Goal: Find specific page/section: Find specific page/section

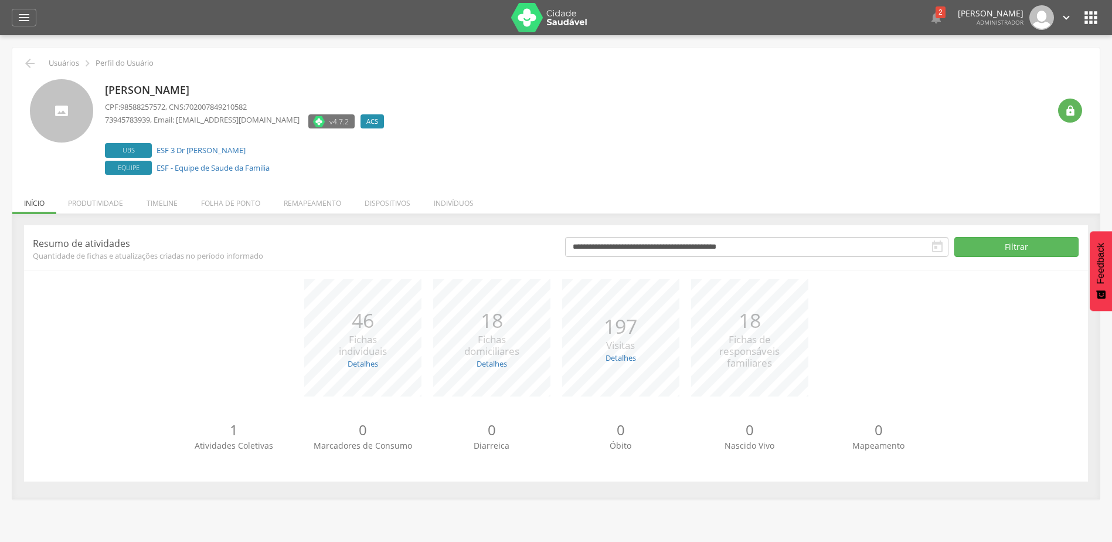
drag, startPoint x: 297, startPoint y: 89, endPoint x: 90, endPoint y: 90, distance: 206.4
click at [90, 90] on div "[PERSON_NAME] CPF: 98588257572 , CNS: 702007849210582 73945783939 , Email: [EMA…" at bounding box center [556, 128] width 1052 height 99
copy div "[PERSON_NAME]"
drag, startPoint x: 206, startPoint y: 146, endPoint x: 155, endPoint y: 143, distance: 51.7
click at [155, 143] on label "Ubs ESF 3 Dr Otto Alencar" at bounding box center [247, 150] width 285 height 15
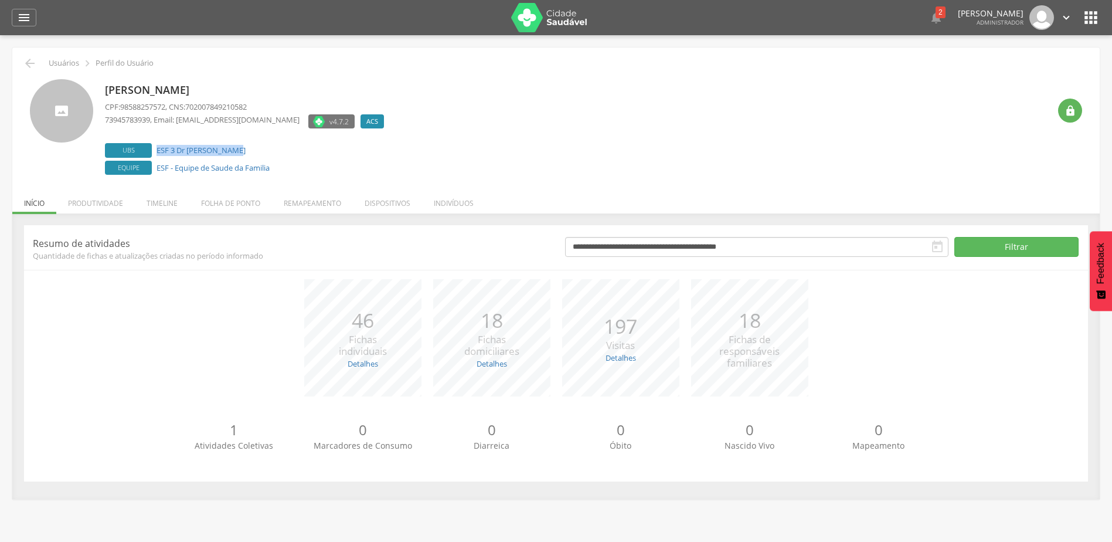
copy link "ESF 3 Dr Otto Alencar"
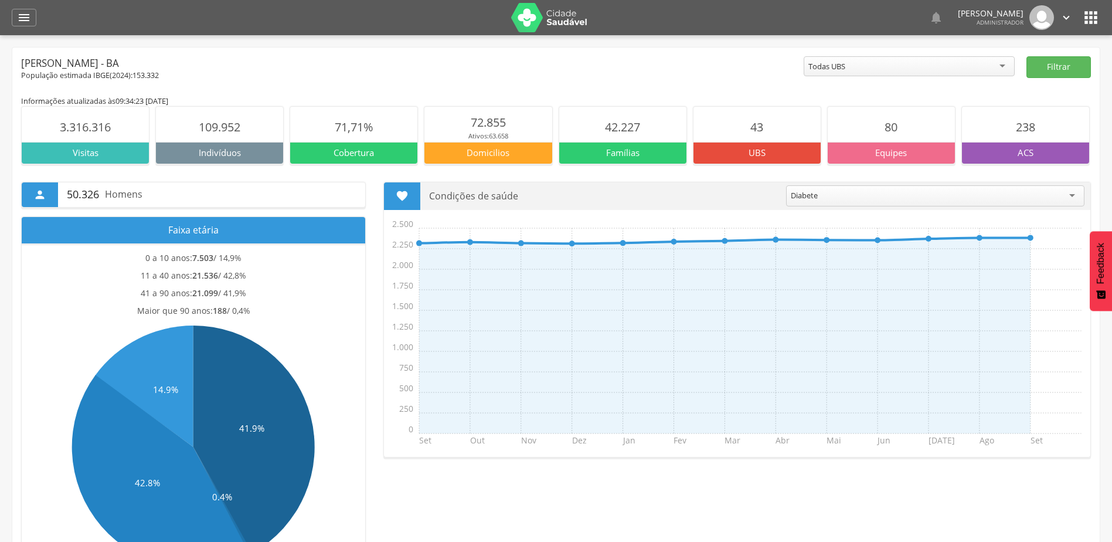
click at [1087, 6] on div "  Lorem ipsum dolor sit amet, sed do eiusmod tempor incididunt ut labore et d…" at bounding box center [574, 17] width 1052 height 35
click at [1088, 8] on div "  Lorem ipsum dolor sit amet, sed do eiusmod tempor incididunt ut labore et d…" at bounding box center [574, 17] width 1052 height 35
click at [1093, 20] on icon "" at bounding box center [1091, 17] width 19 height 19
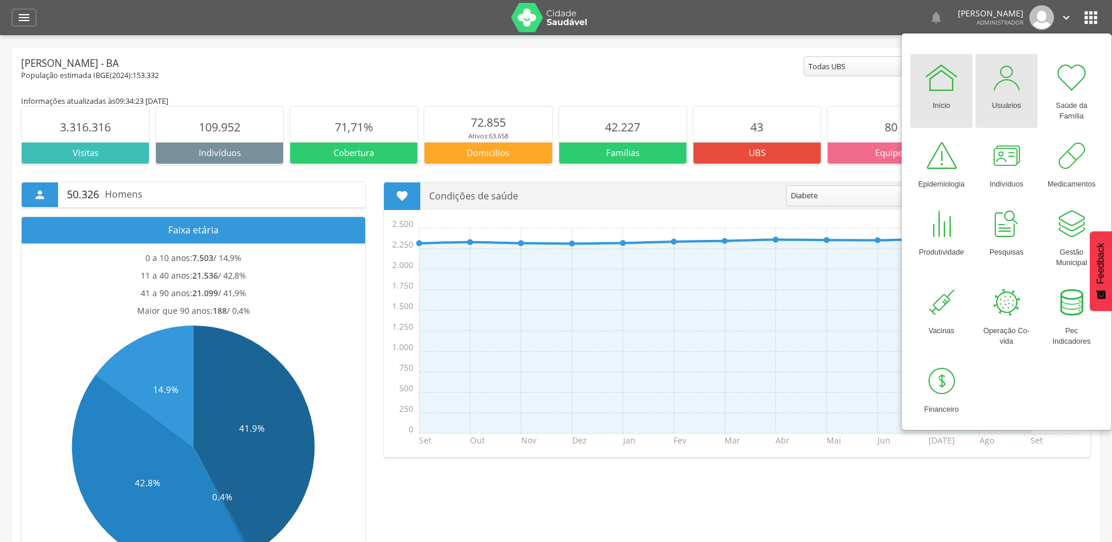
click at [1020, 101] on div "Usuários" at bounding box center [1006, 103] width 29 height 16
